Goal: Task Accomplishment & Management: Use online tool/utility

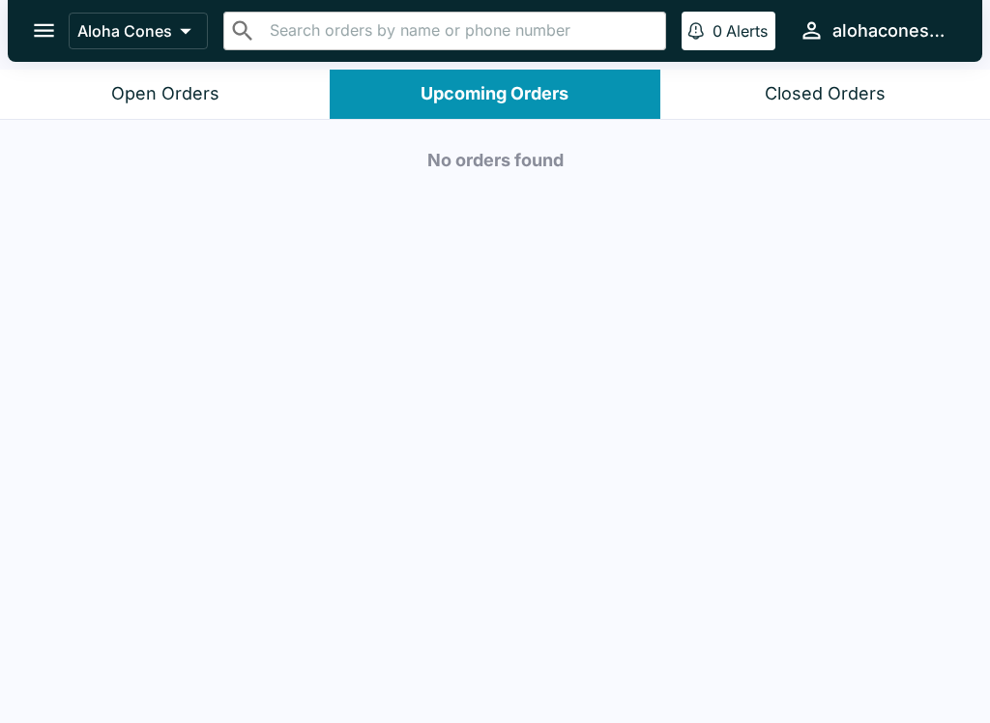
click at [814, 73] on button "Closed Orders" at bounding box center [826, 94] width 330 height 49
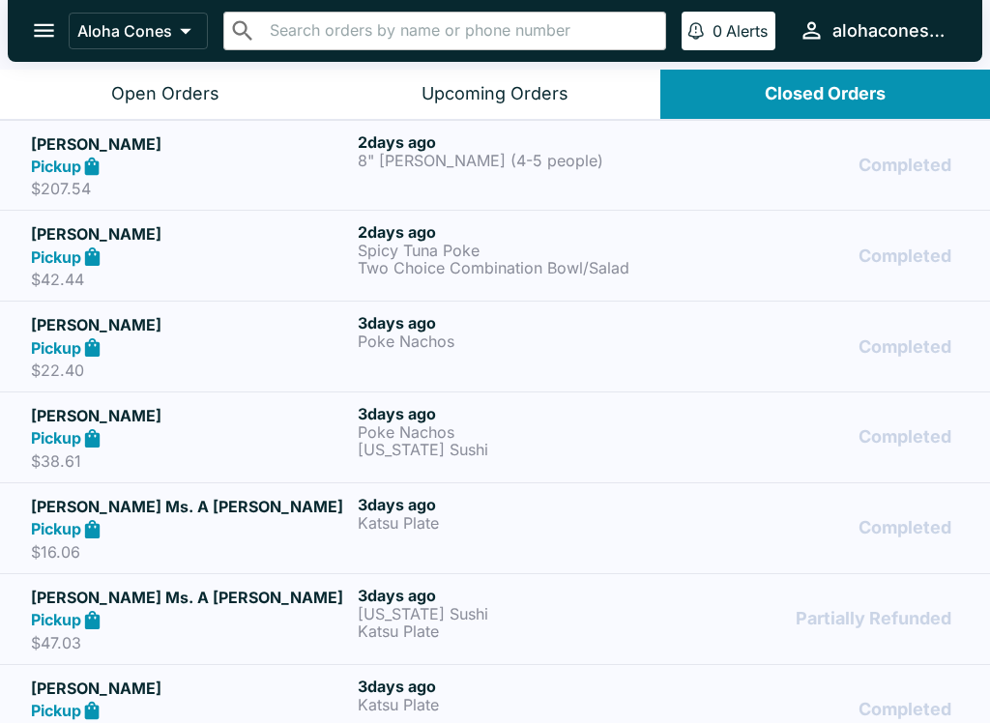
click at [487, 91] on div "Upcoming Orders" at bounding box center [495, 94] width 147 height 22
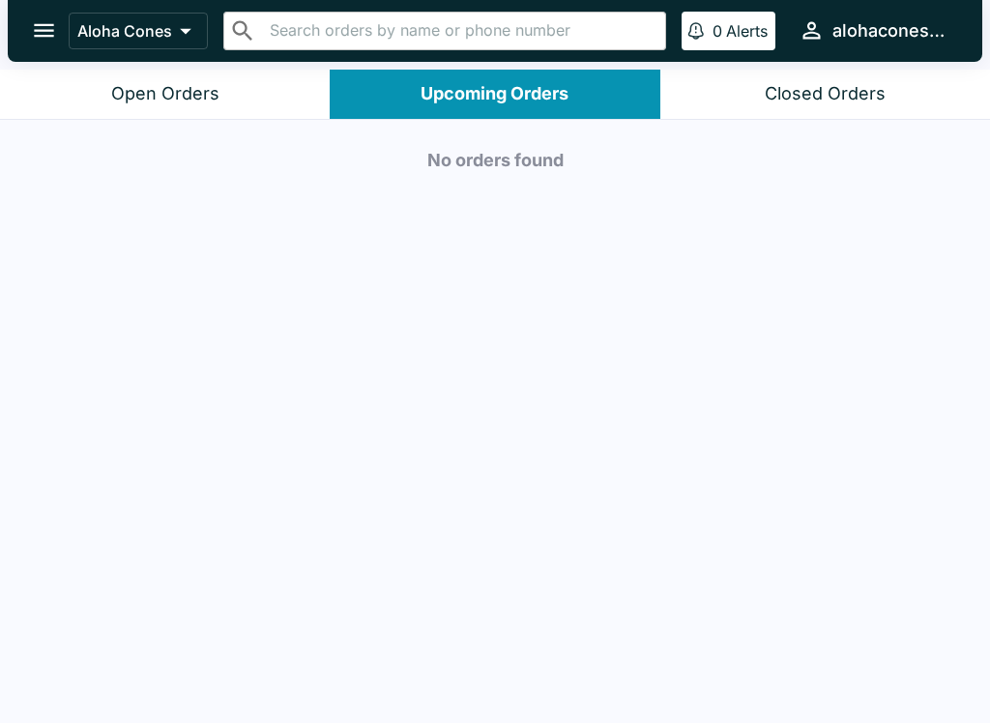
click at [178, 88] on div "Open Orders" at bounding box center [165, 94] width 108 height 22
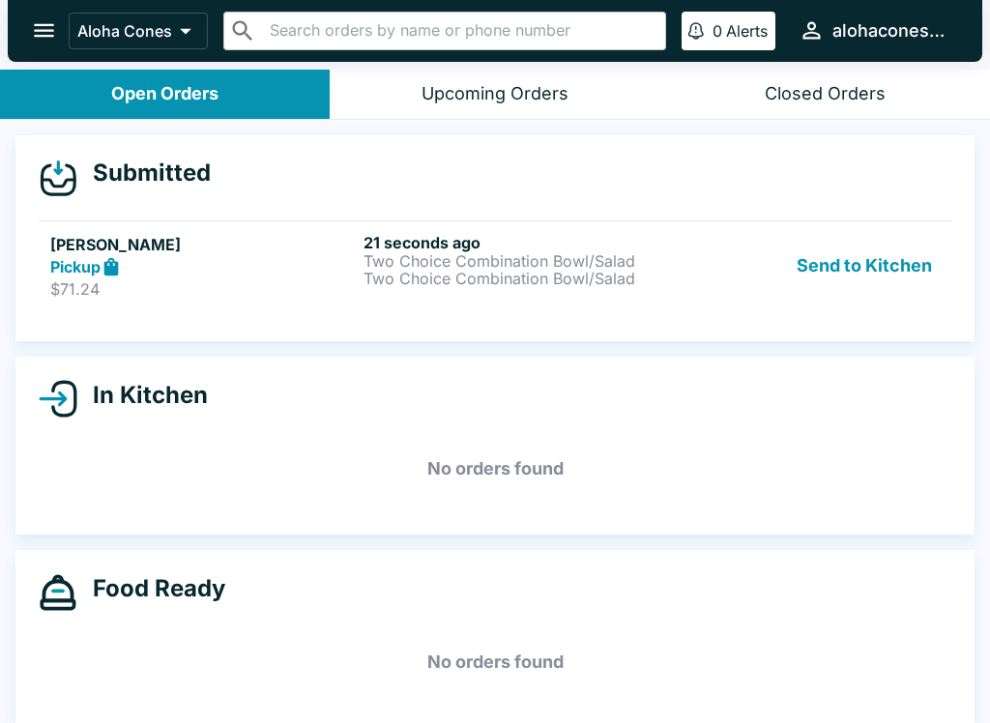
click at [546, 274] on p "Two Choice Combination Bowl/Salad" at bounding box center [517, 278] width 306 height 17
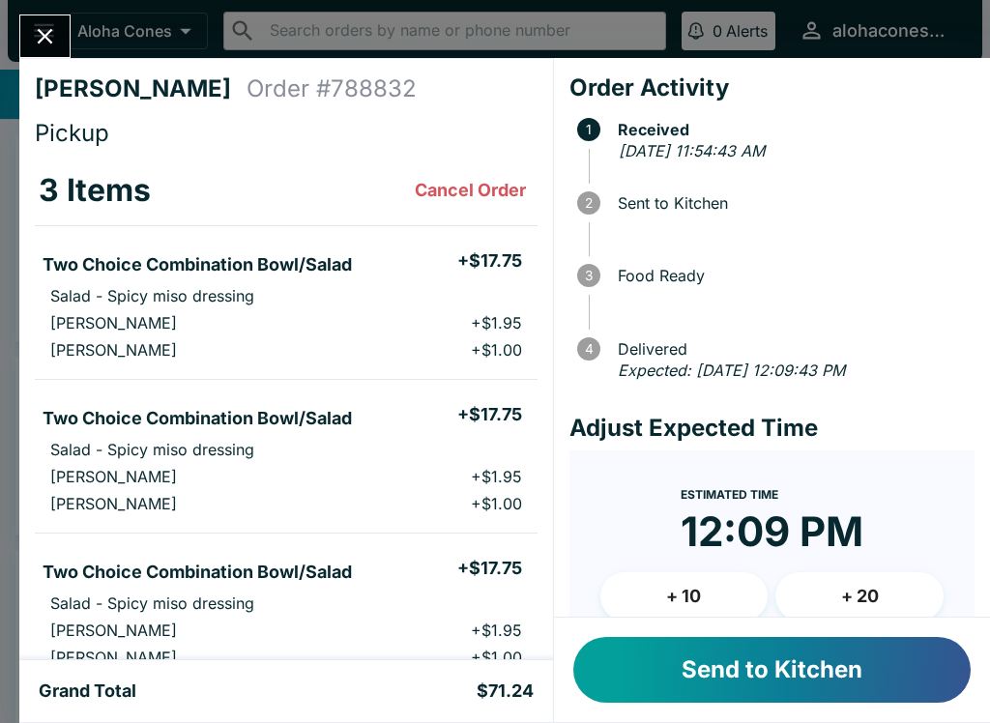
click at [708, 667] on button "Send to Kitchen" at bounding box center [771, 670] width 397 height 66
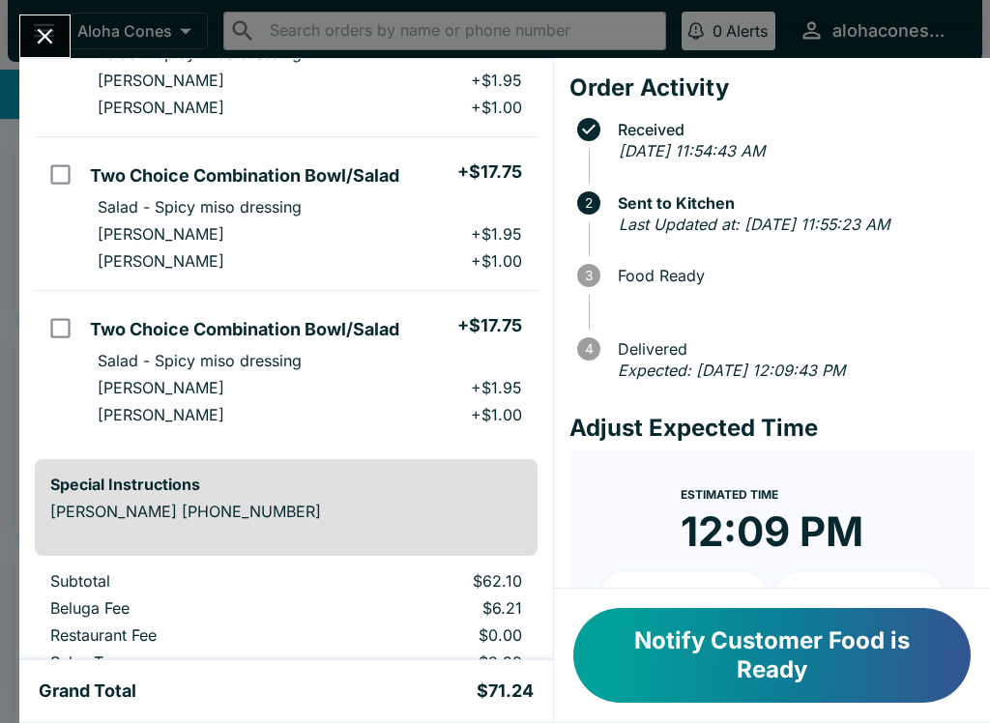
scroll to position [244, 0]
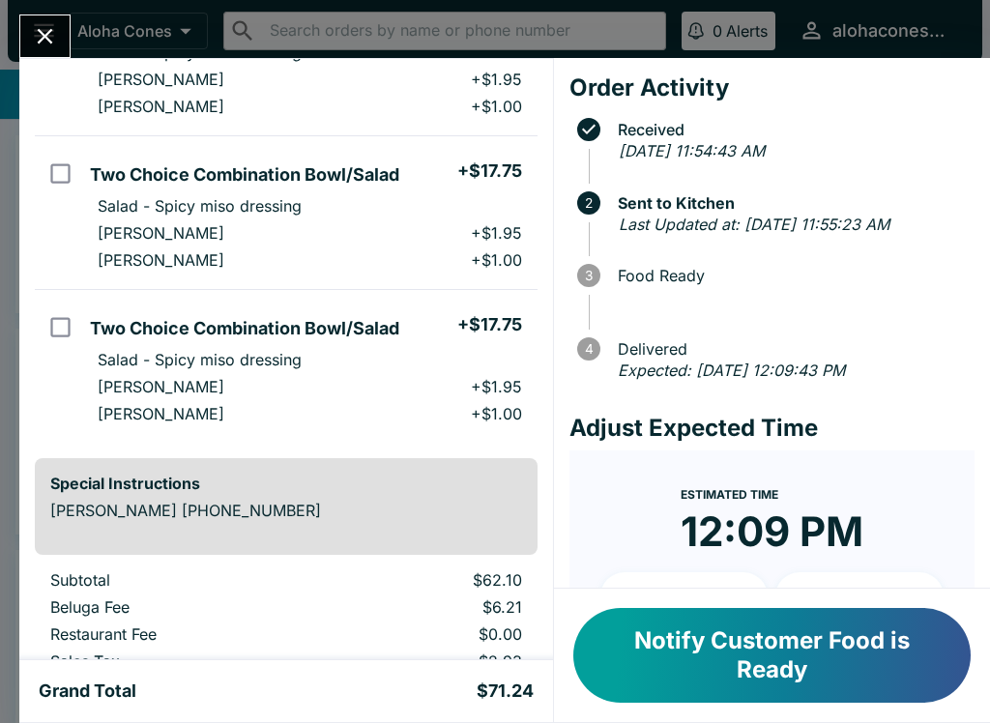
click at [817, 661] on button "Notify Customer Food is Ready" at bounding box center [771, 655] width 397 height 95
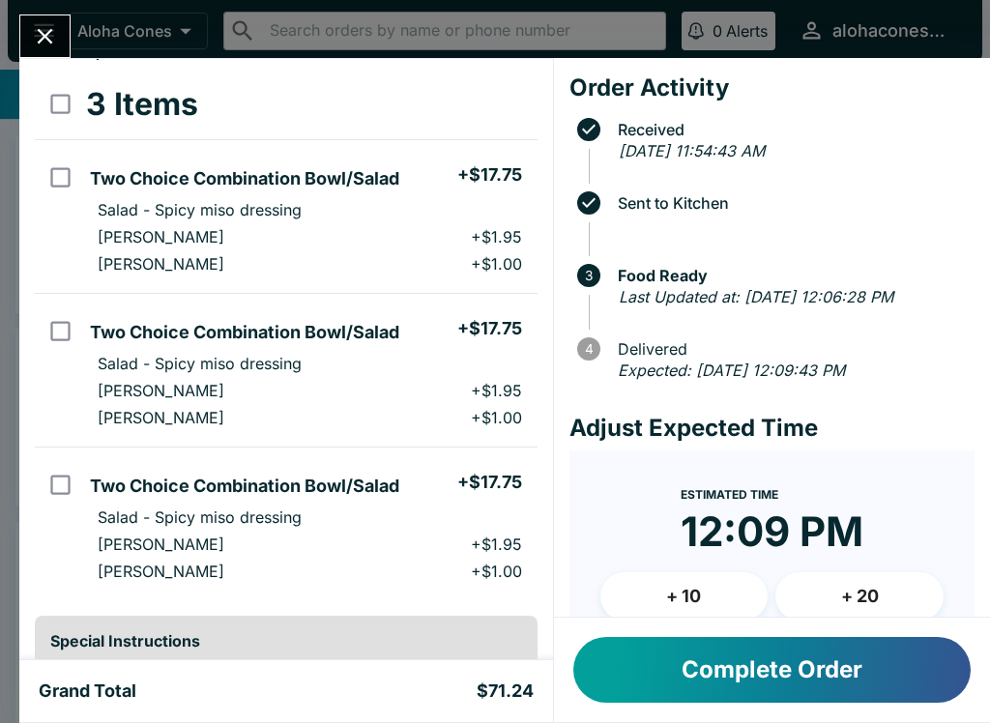
scroll to position [89, 0]
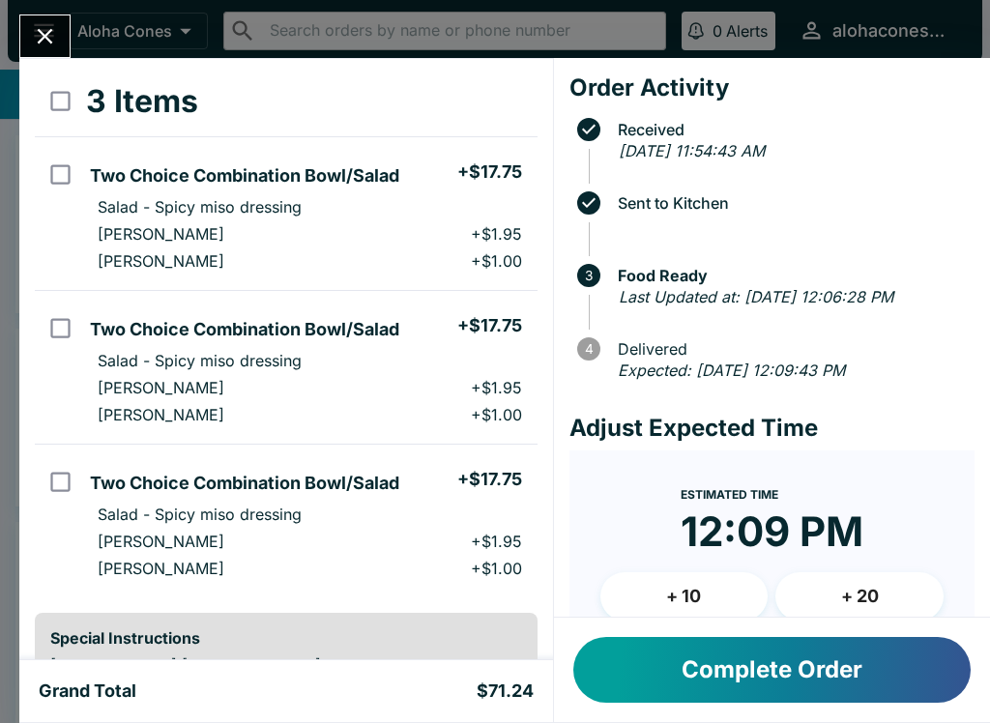
click at [375, 622] on div "Special Instructions [PERSON_NAME] [PHONE_NUMBER]" at bounding box center [286, 661] width 503 height 97
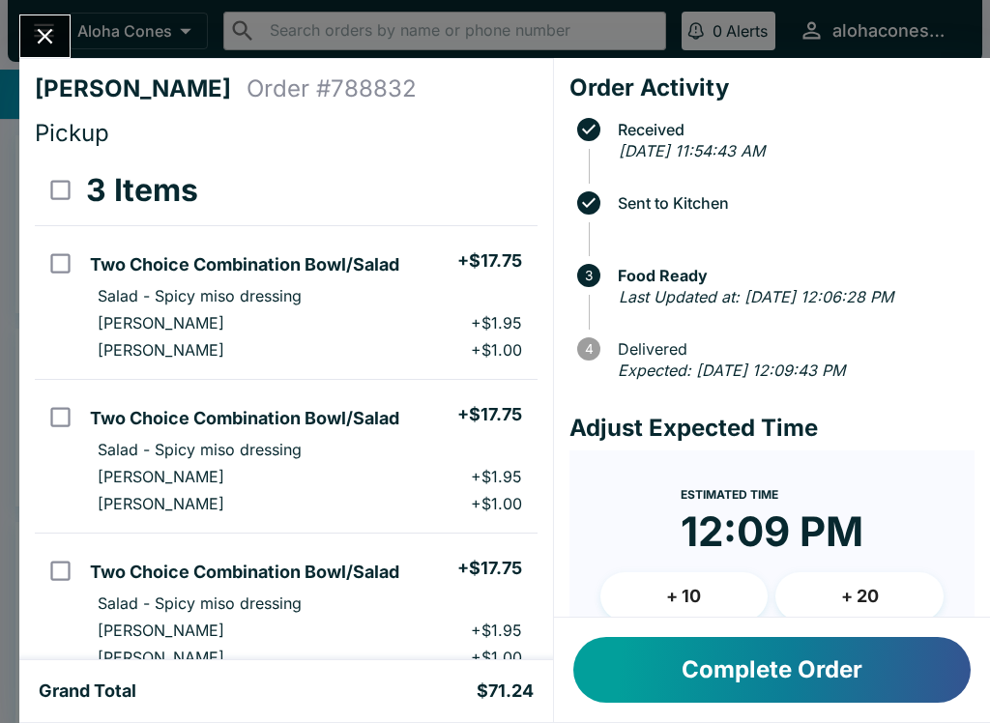
scroll to position [0, 0]
click at [245, 58] on div "[PERSON_NAME] Order # 788832 Pickup 3 Items Two Choice Combination Bowl/Salad +…" at bounding box center [286, 359] width 534 height 602
click at [199, 44] on div "[PERSON_NAME] Order # 788832 Pickup 3 Items Two Choice Combination Bowl/Salad +…" at bounding box center [495, 361] width 990 height 723
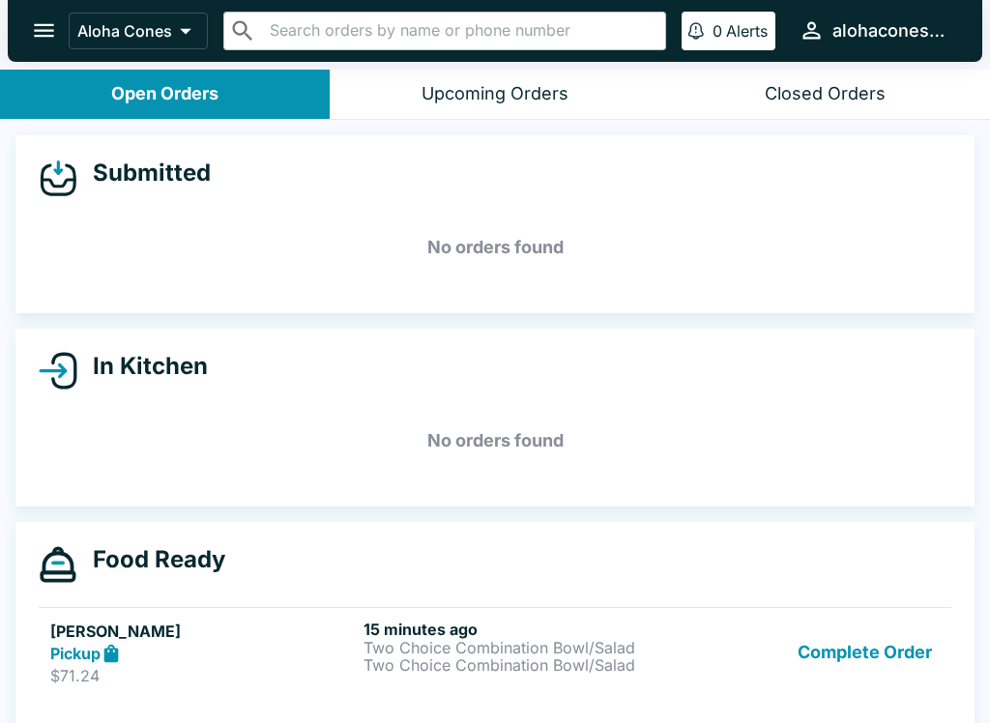
click at [266, 658] on div "Pickup" at bounding box center [203, 654] width 306 height 22
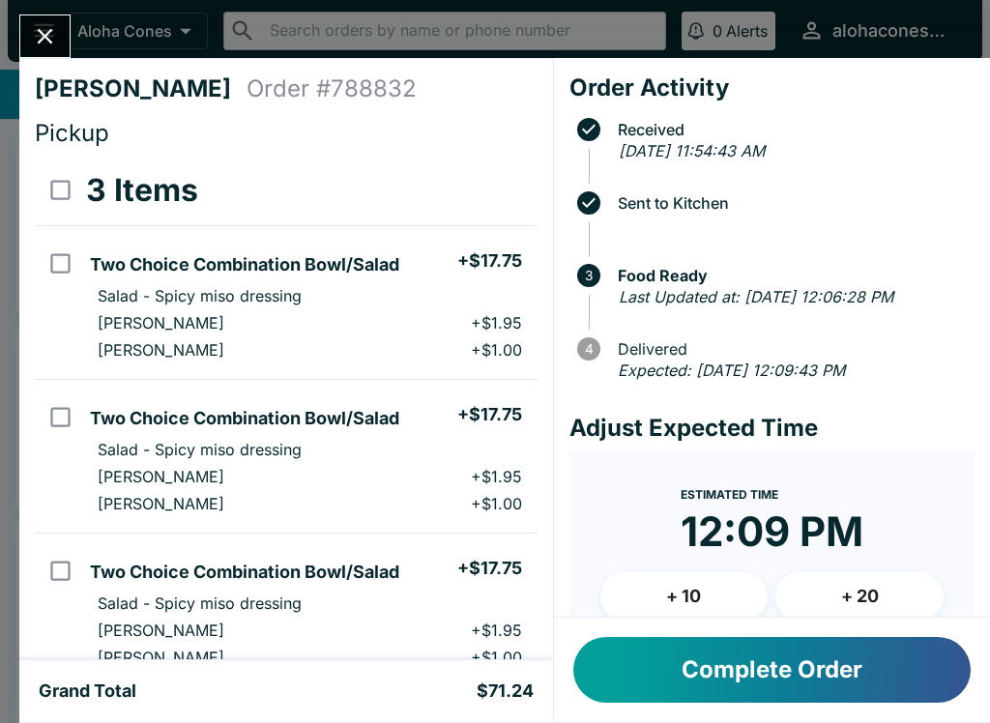
click at [642, 669] on button "Complete Order" at bounding box center [771, 670] width 397 height 66
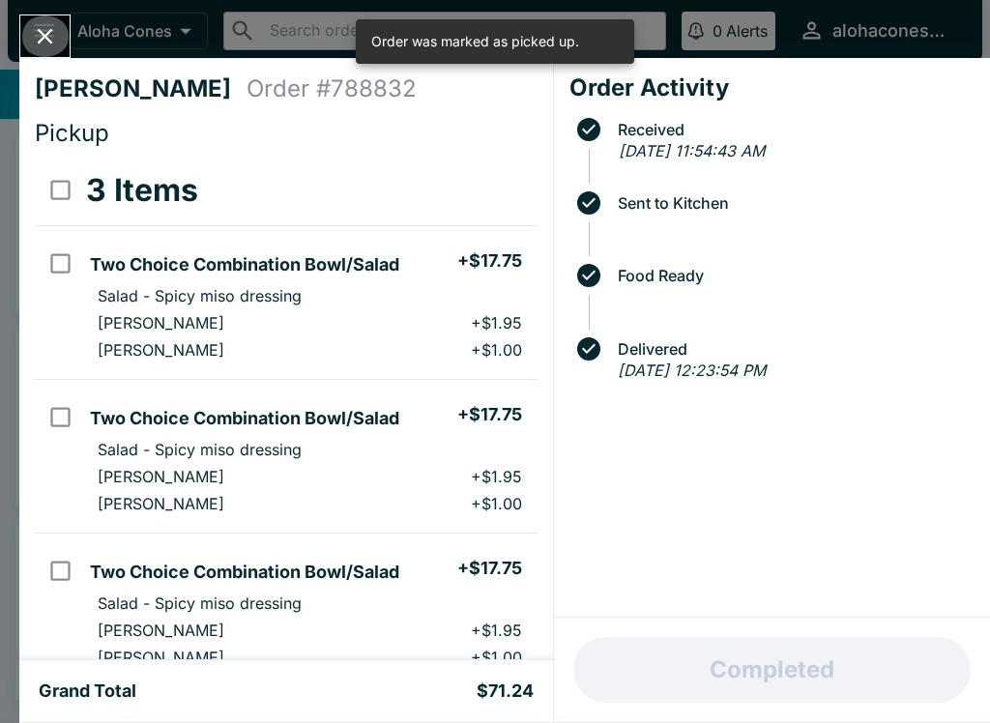
click at [31, 33] on button "Close" at bounding box center [44, 36] width 49 height 42
